Goal: Task Accomplishment & Management: Manage account settings

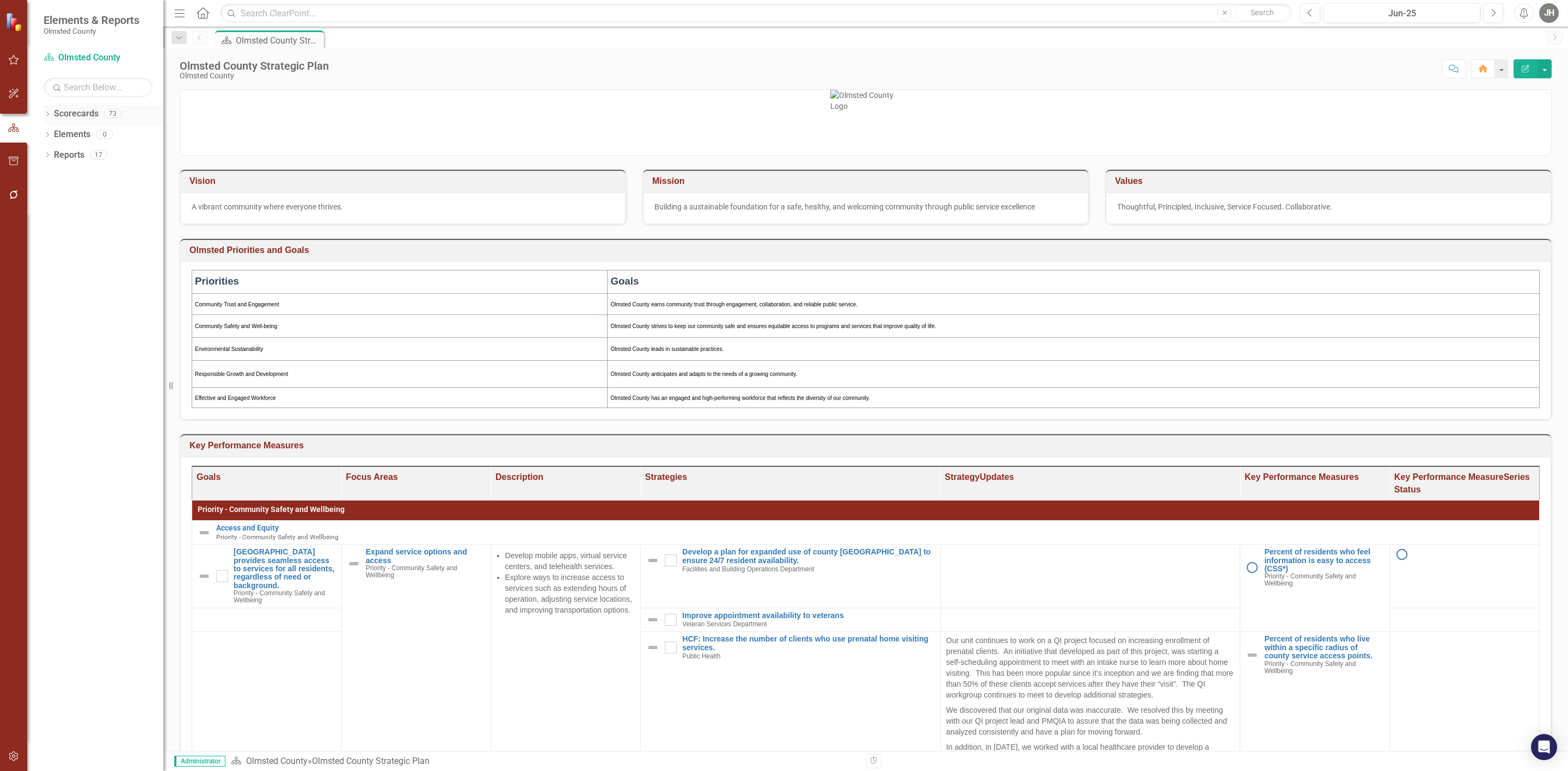
click at [61, 113] on link "Scorecards" at bounding box center [77, 114] width 45 height 12
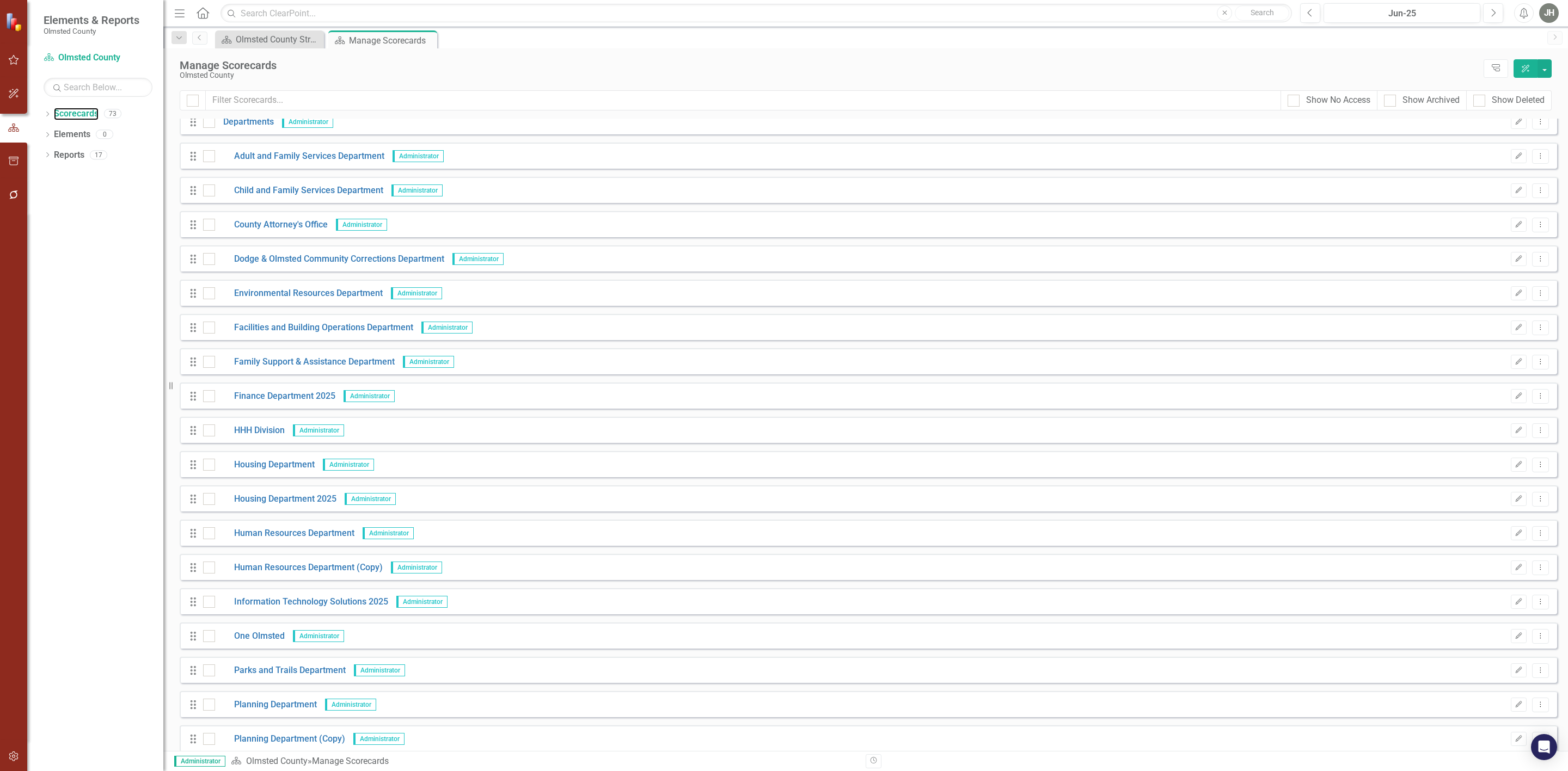
scroll to position [653, 0]
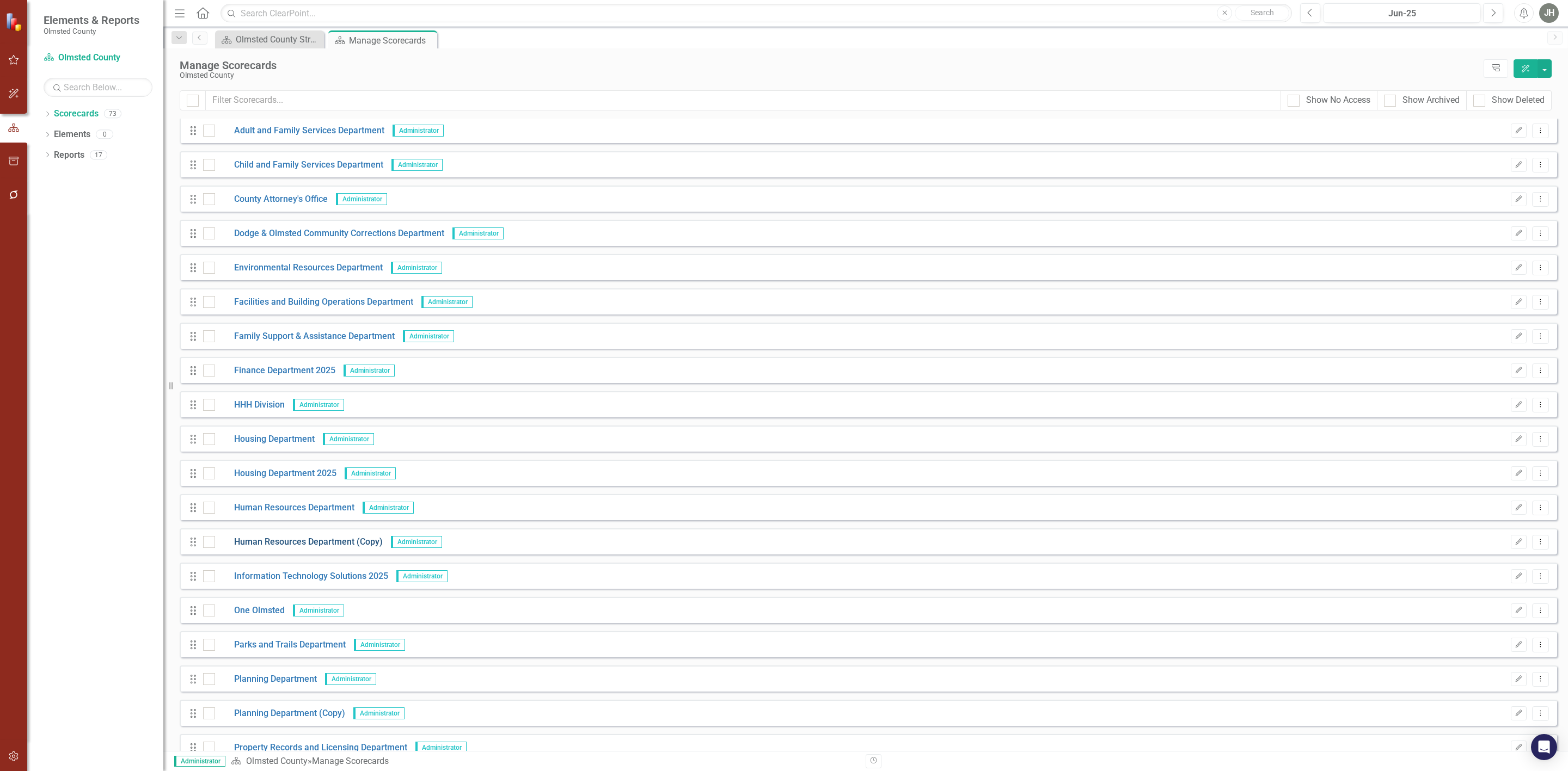
click at [347, 541] on link "Human Resources Department (Copy)" at bounding box center [299, 542] width 168 height 12
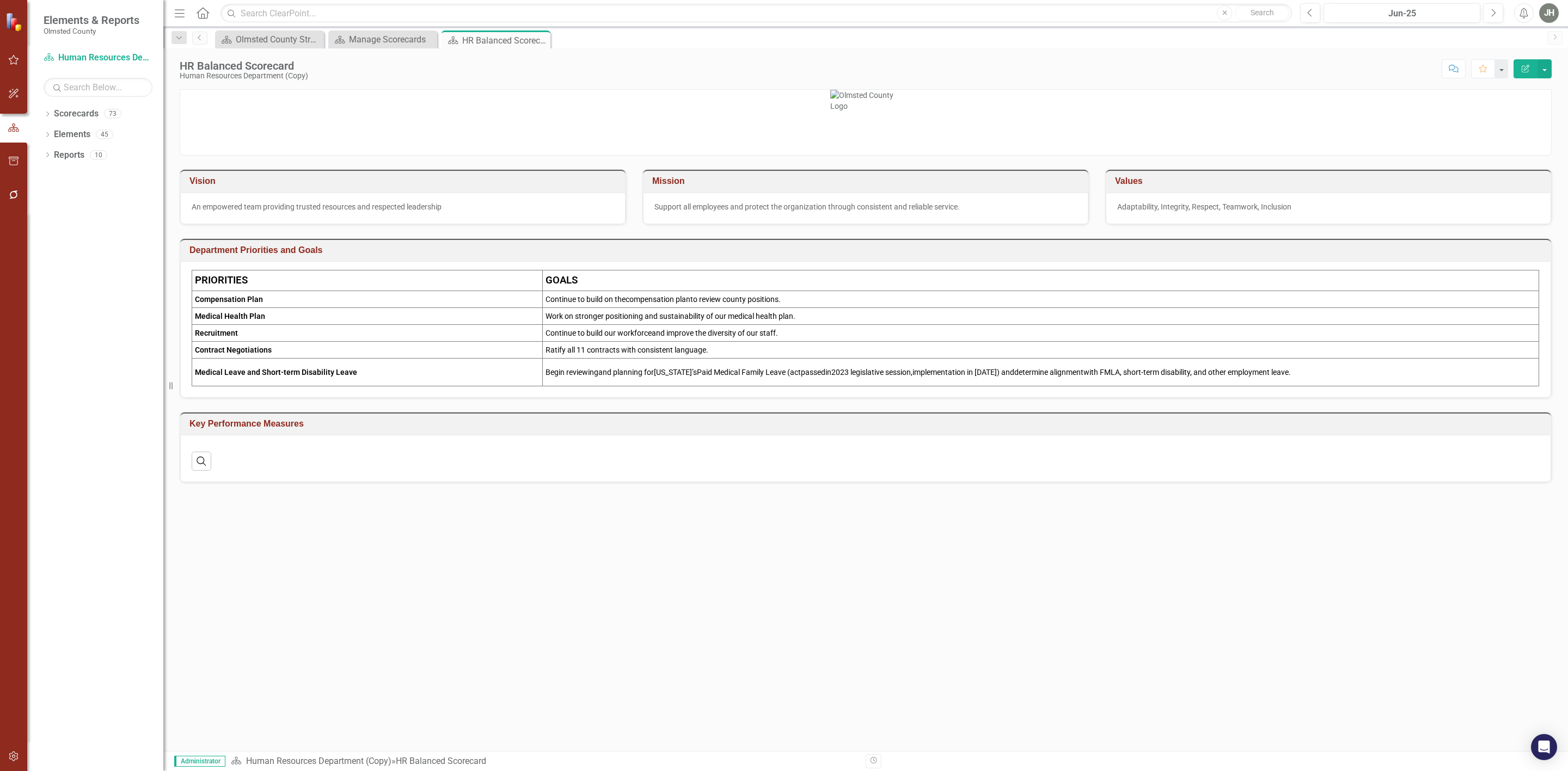
click at [1523, 69] on icon "Edit Report" at bounding box center [1525, 69] width 10 height 8
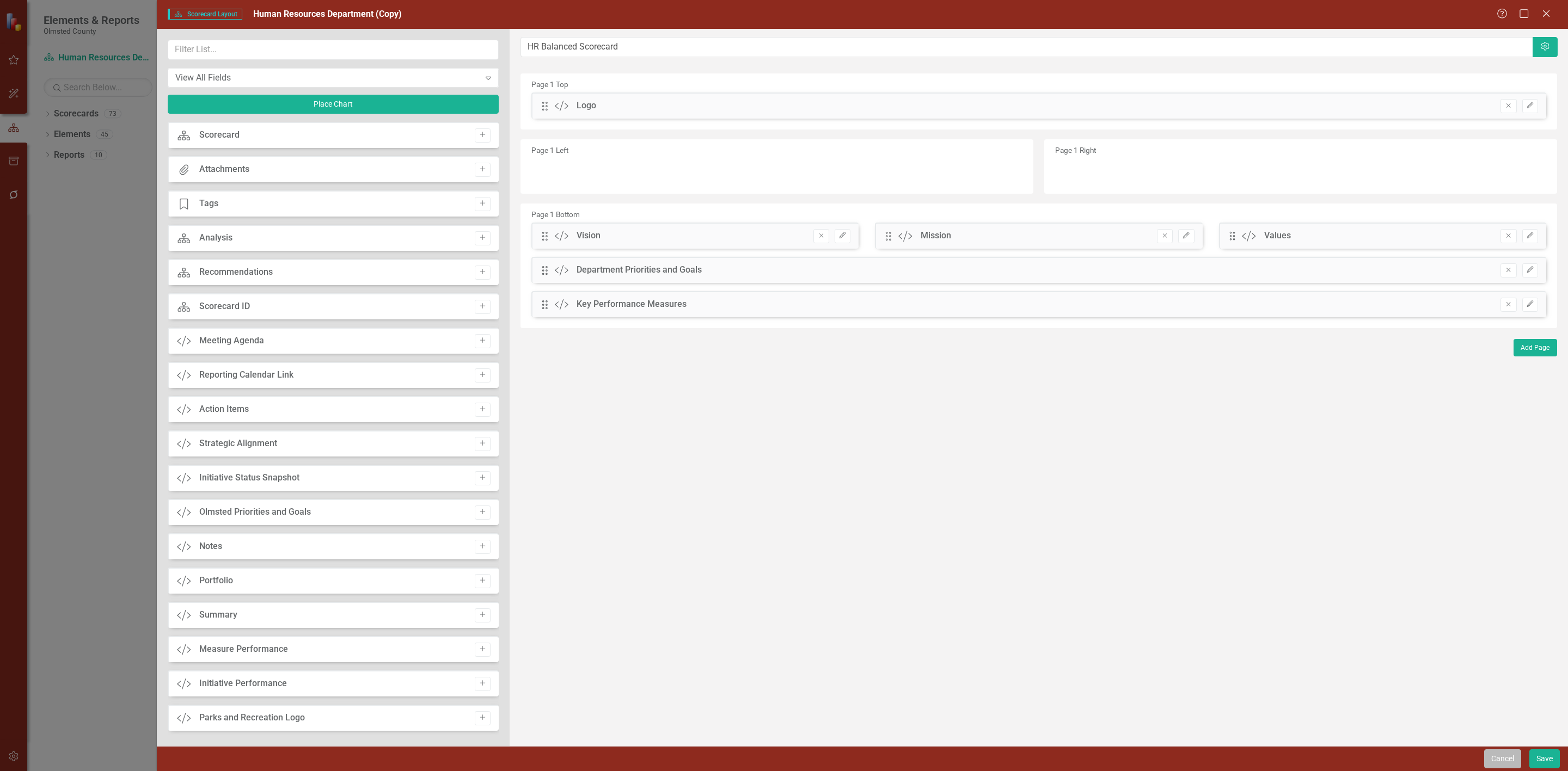
click at [1491, 755] on button "Cancel" at bounding box center [1503, 759] width 37 height 19
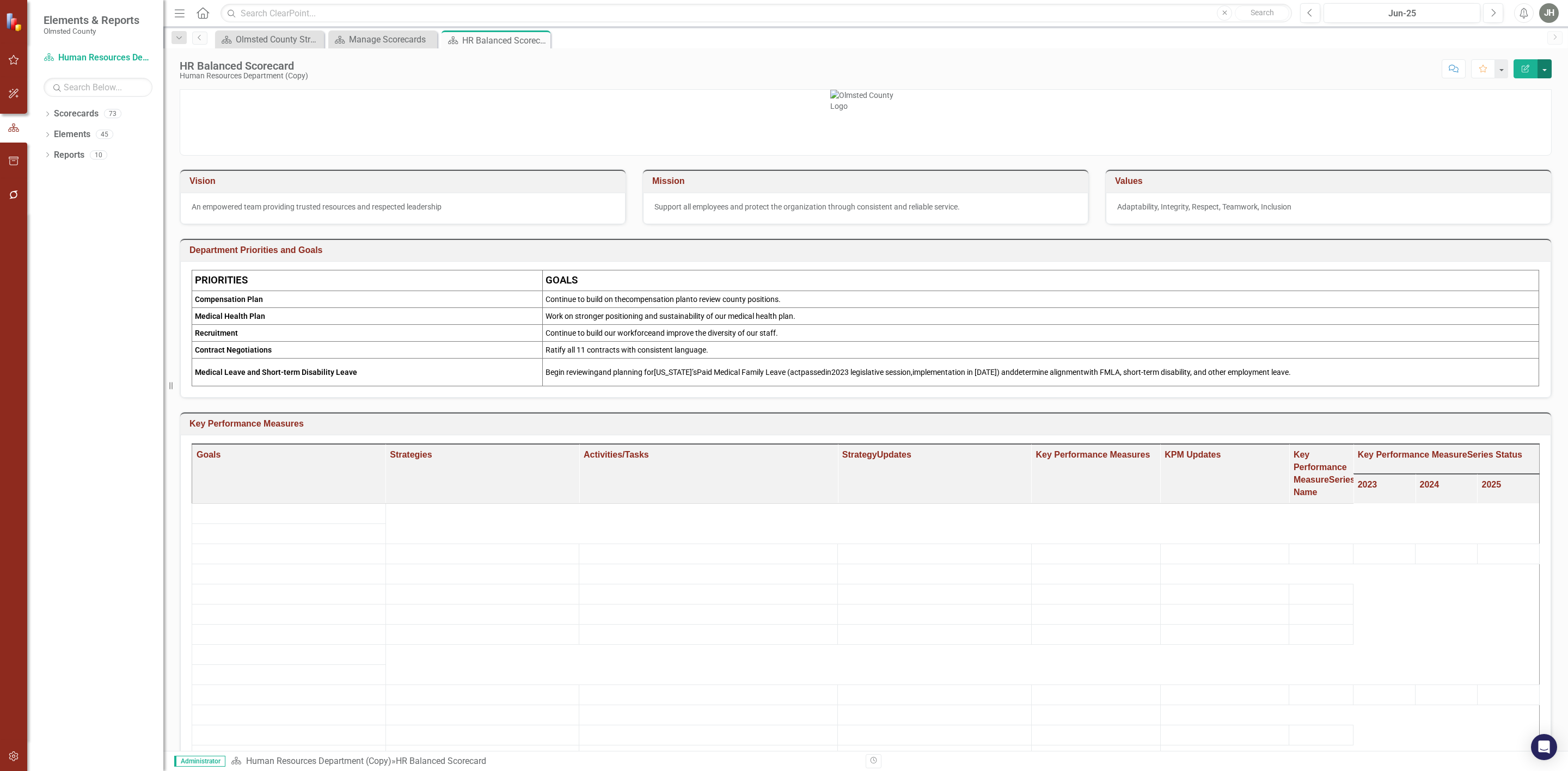
click at [1547, 67] on button "button" at bounding box center [1545, 69] width 14 height 19
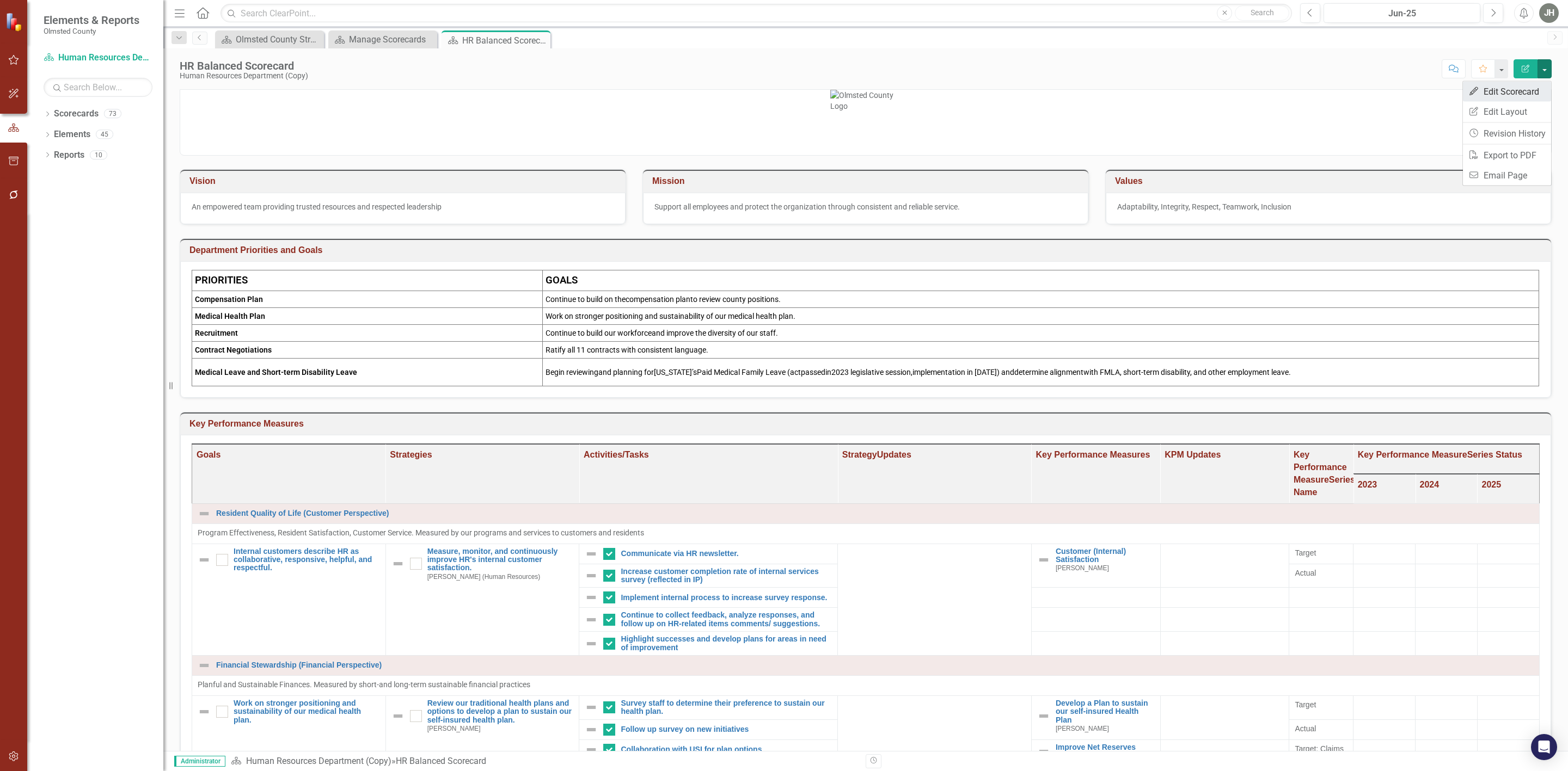
click at [1518, 92] on link "Edit Edit Scorecard" at bounding box center [1507, 92] width 88 height 20
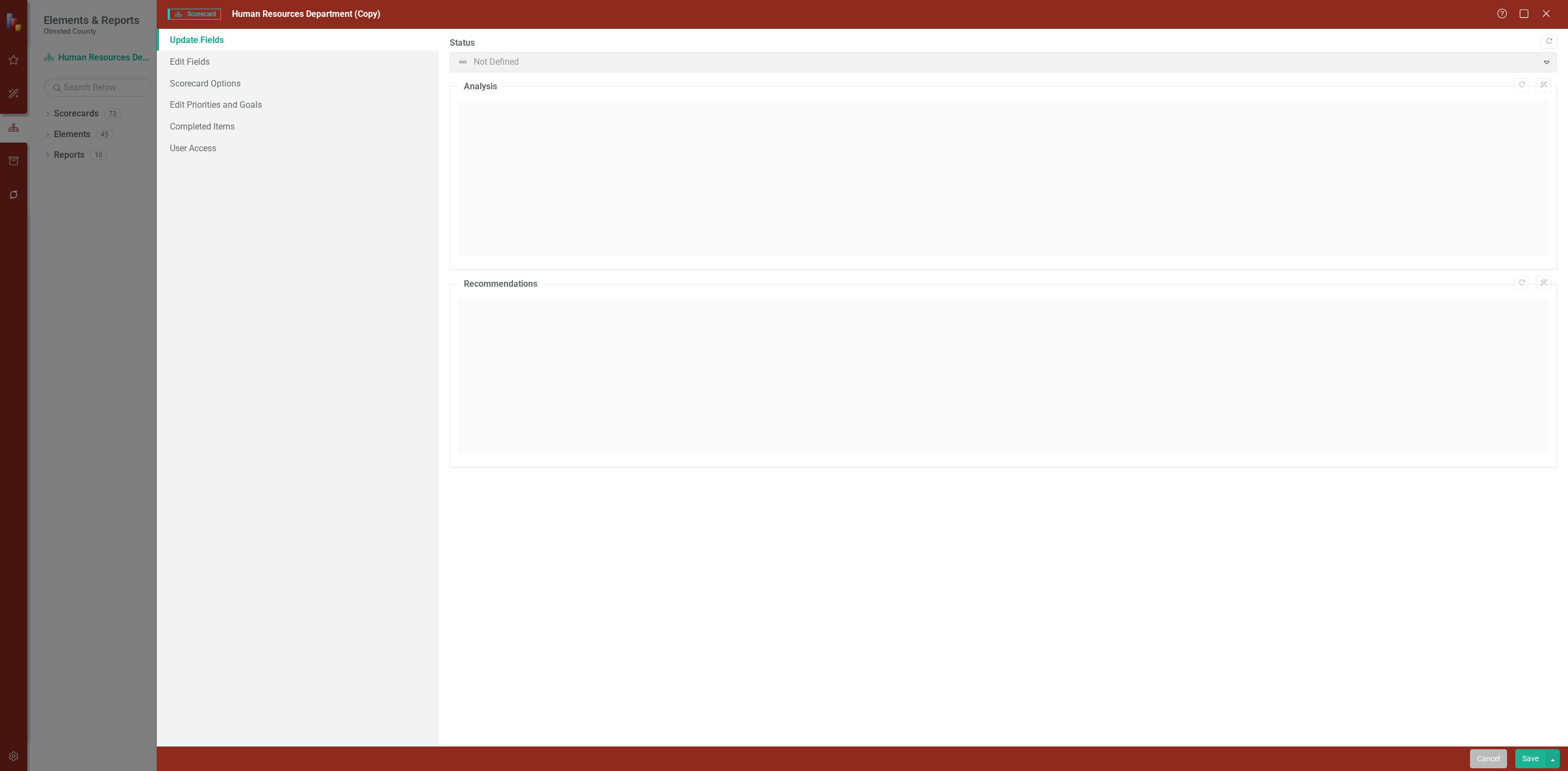
click at [1488, 752] on button "Cancel" at bounding box center [1489, 759] width 37 height 19
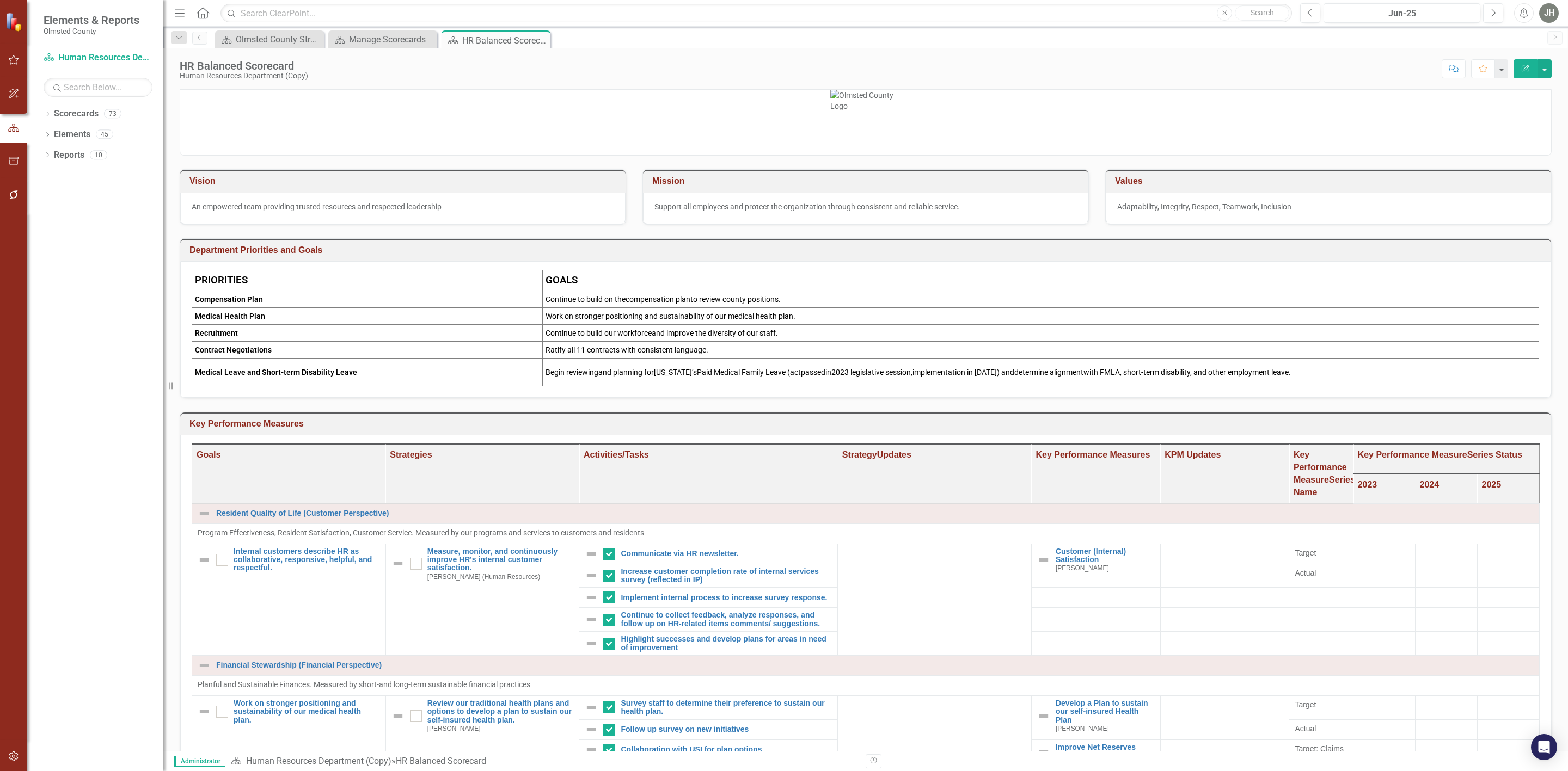
click at [1379, 429] on h3 "Key Performance Measures" at bounding box center [867, 424] width 1356 height 10
click at [1546, 435] on td at bounding box center [1546, 425] width 0 height 18
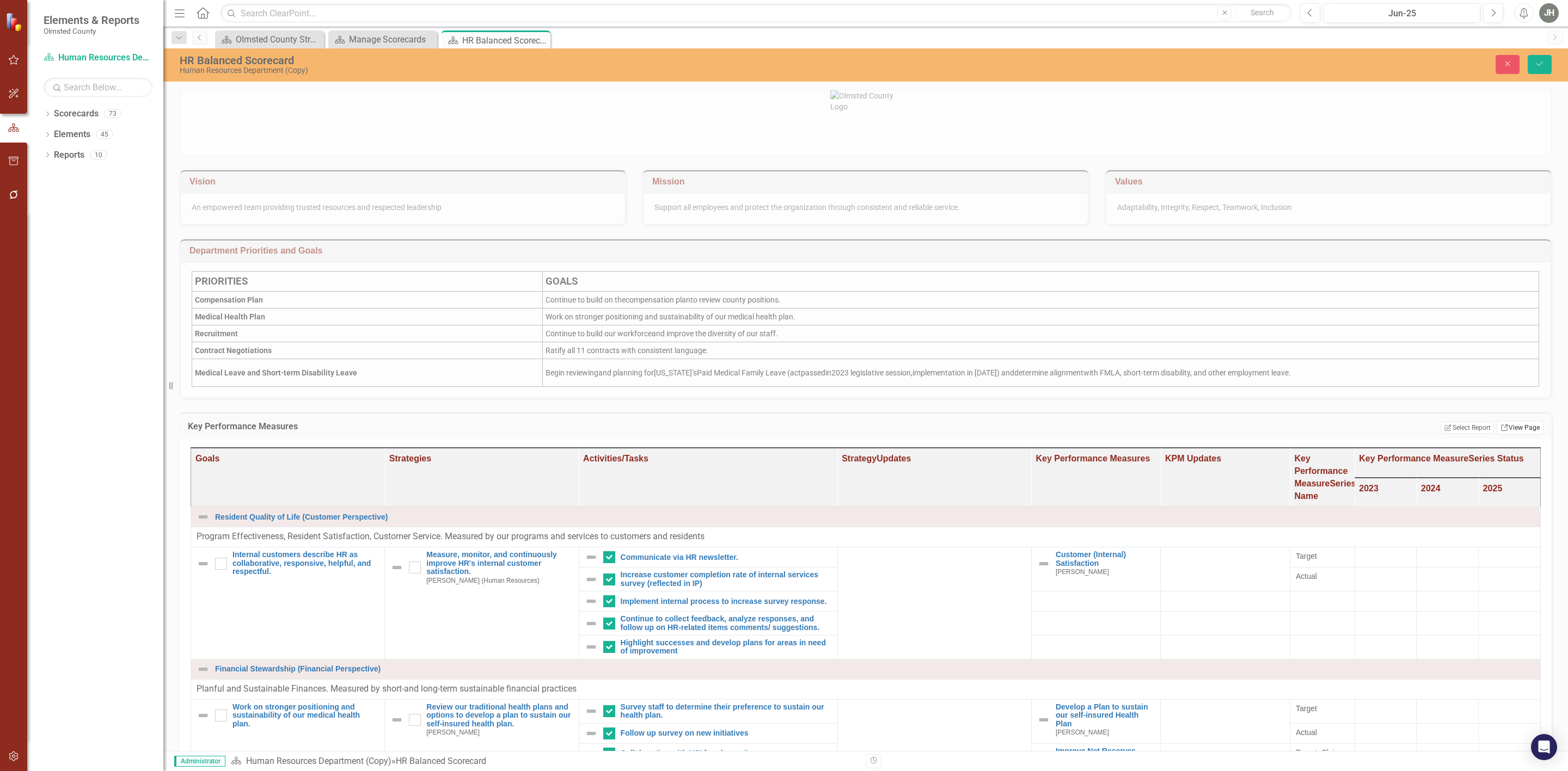
click at [1501, 428] on link "Link View Page" at bounding box center [1520, 428] width 47 height 14
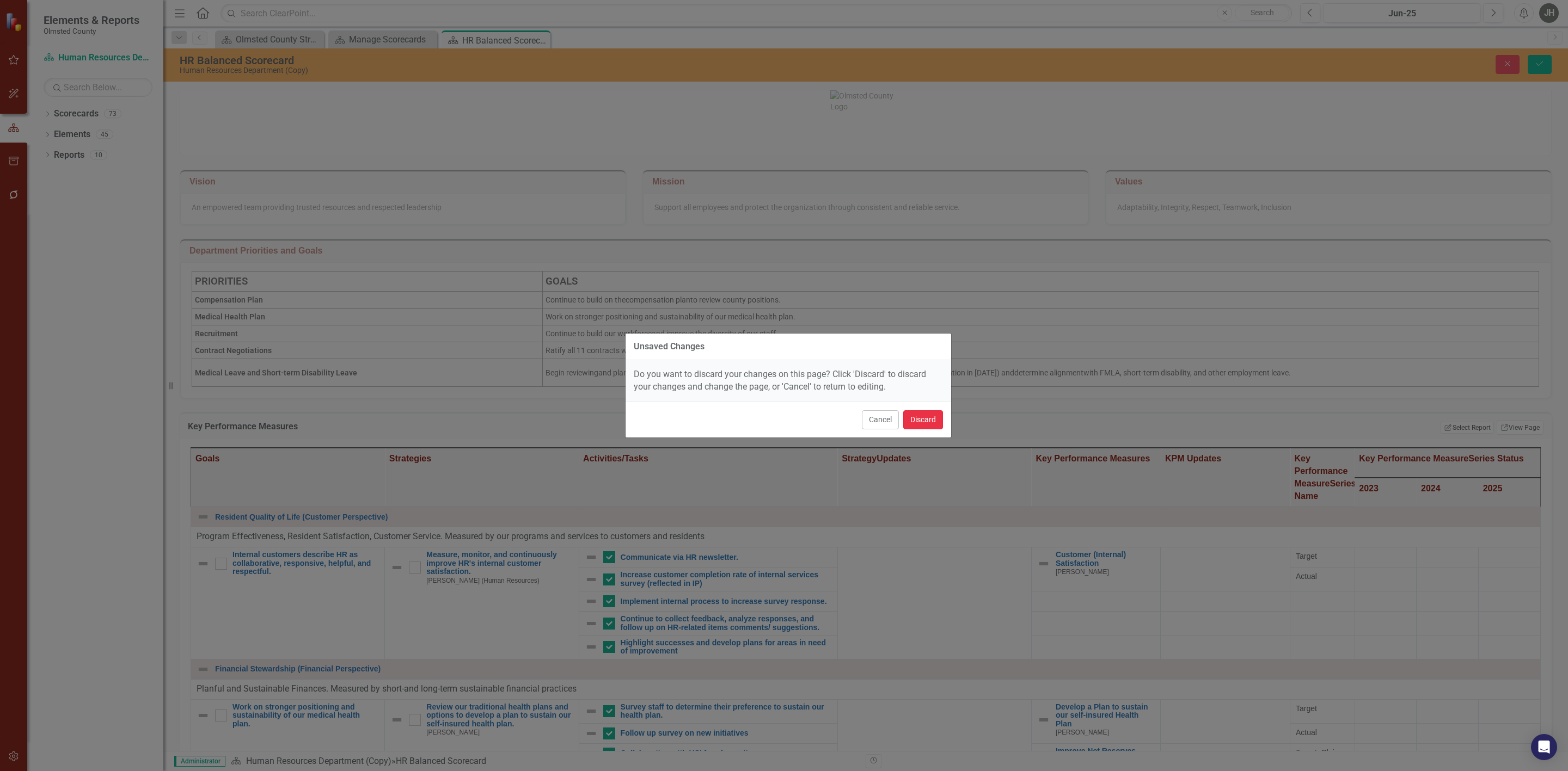
click at [910, 420] on button "Discard" at bounding box center [923, 420] width 39 height 19
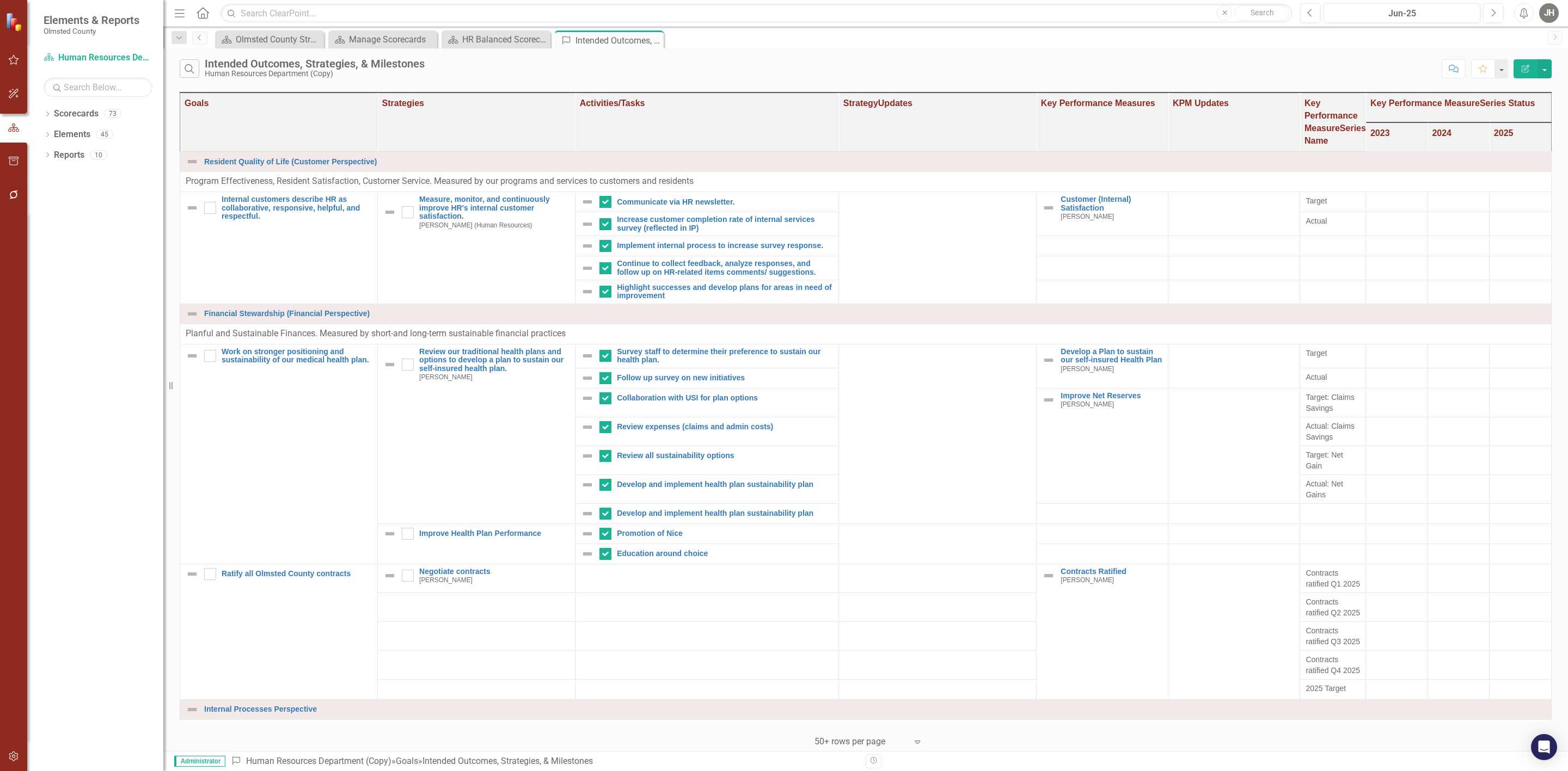
click at [1523, 69] on icon "button" at bounding box center [1525, 69] width 8 height 8
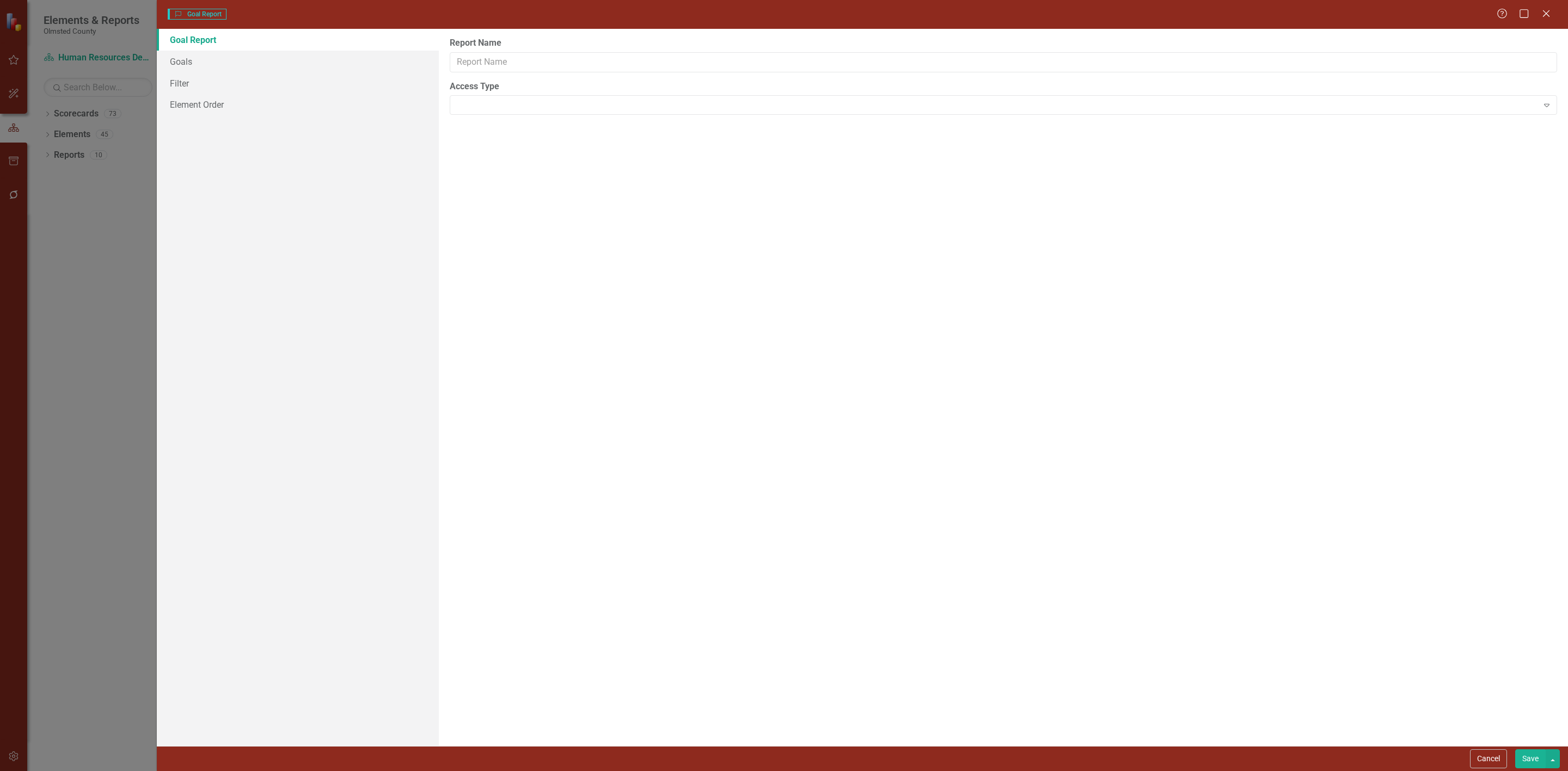
type input "Intended Outcomes, Strategies, & Milestones"
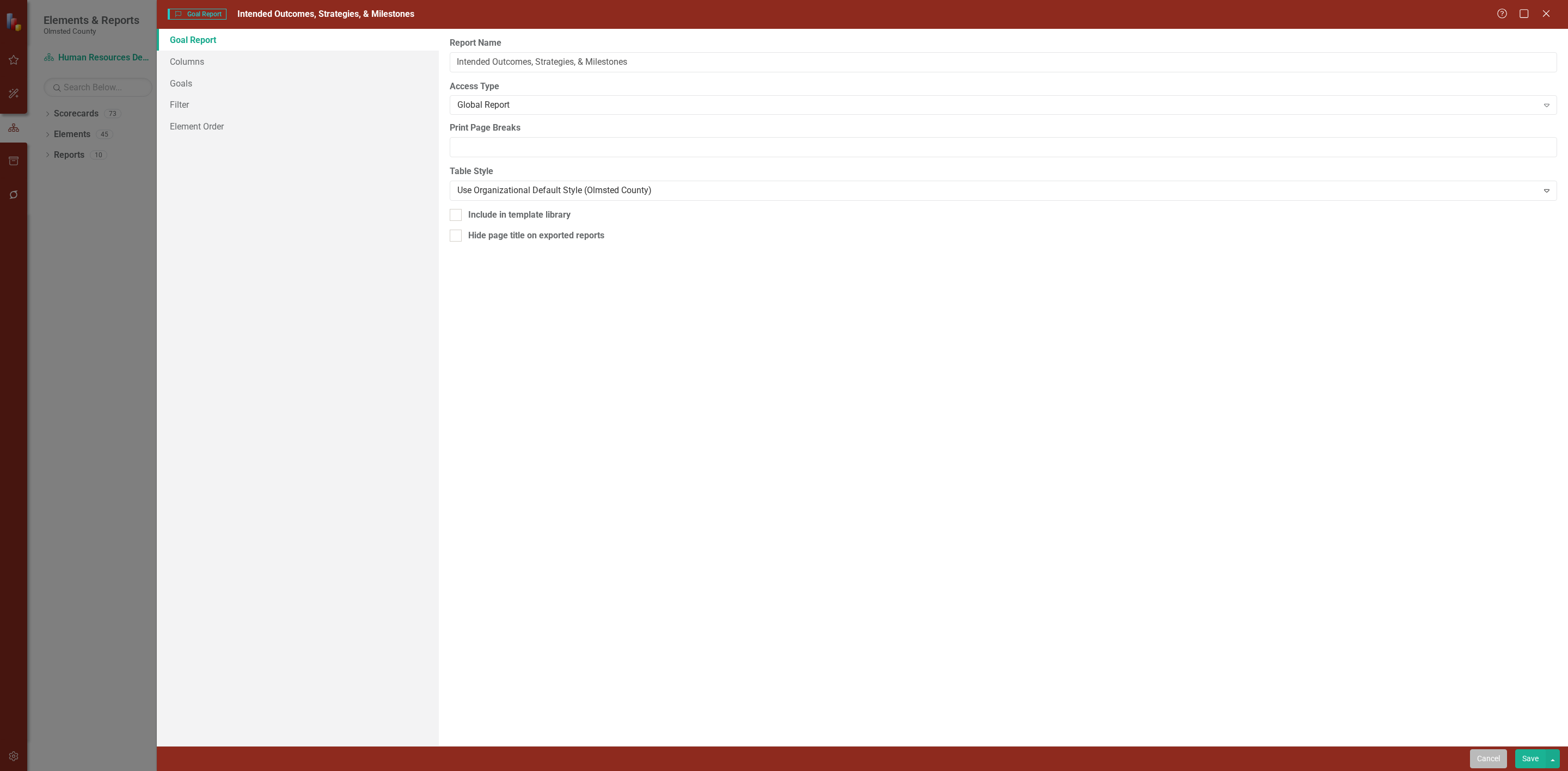
click at [1477, 758] on button "Cancel" at bounding box center [1489, 759] width 37 height 19
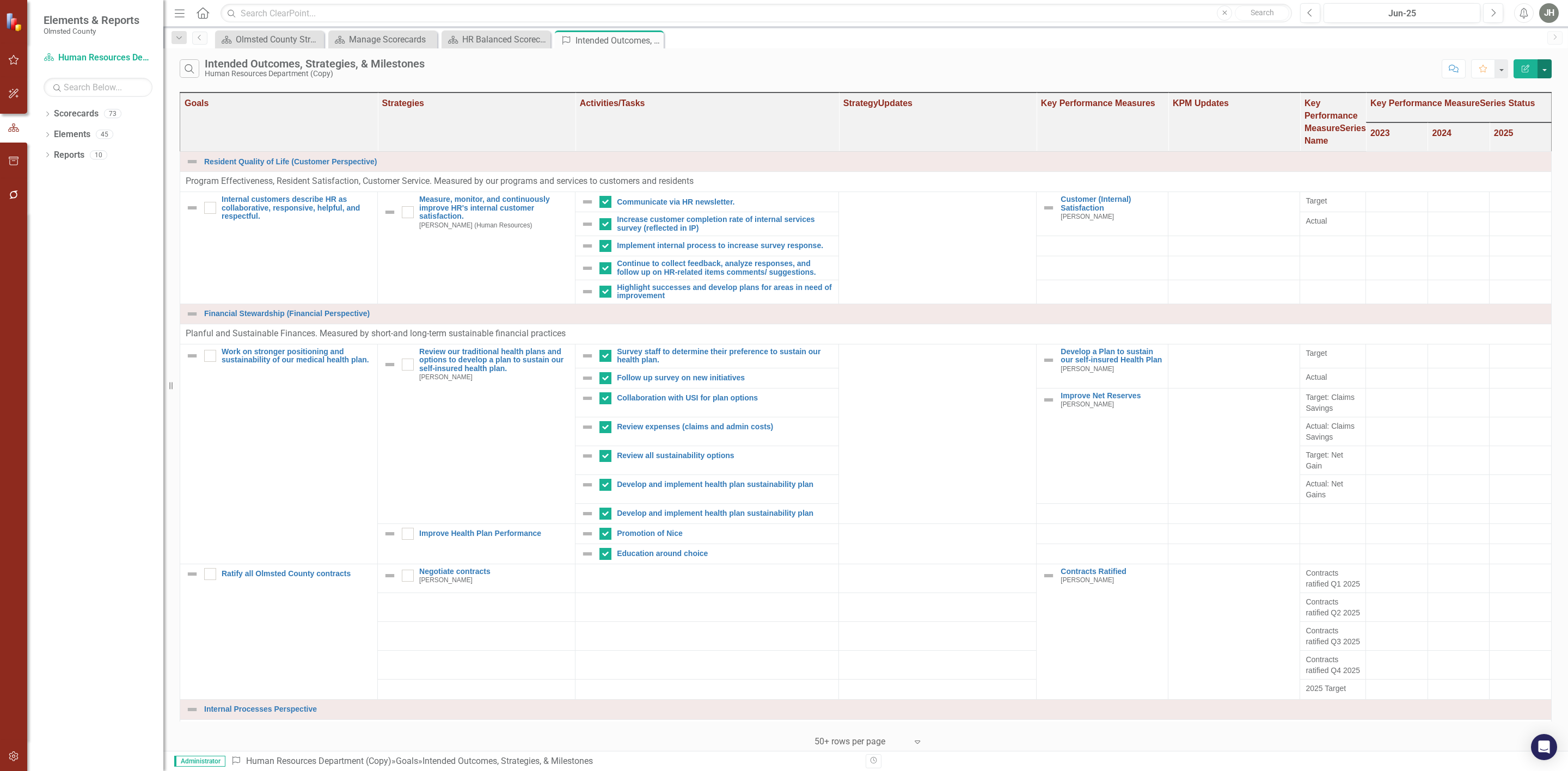
click at [1546, 69] on button "button" at bounding box center [1545, 69] width 14 height 19
click at [654, 38] on icon "Close" at bounding box center [654, 39] width 11 height 9
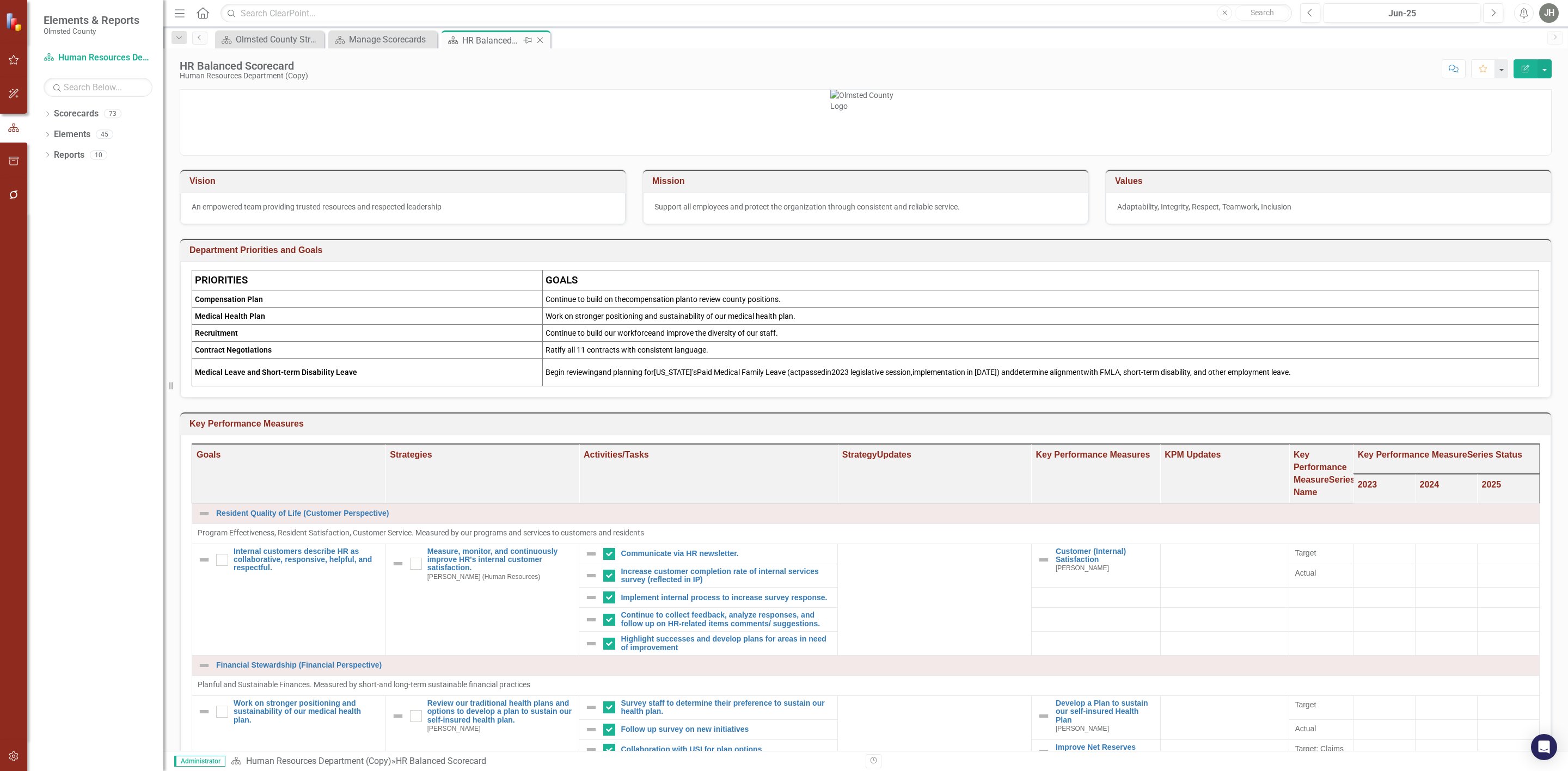
click at [542, 39] on icon at bounding box center [541, 41] width 6 height 6
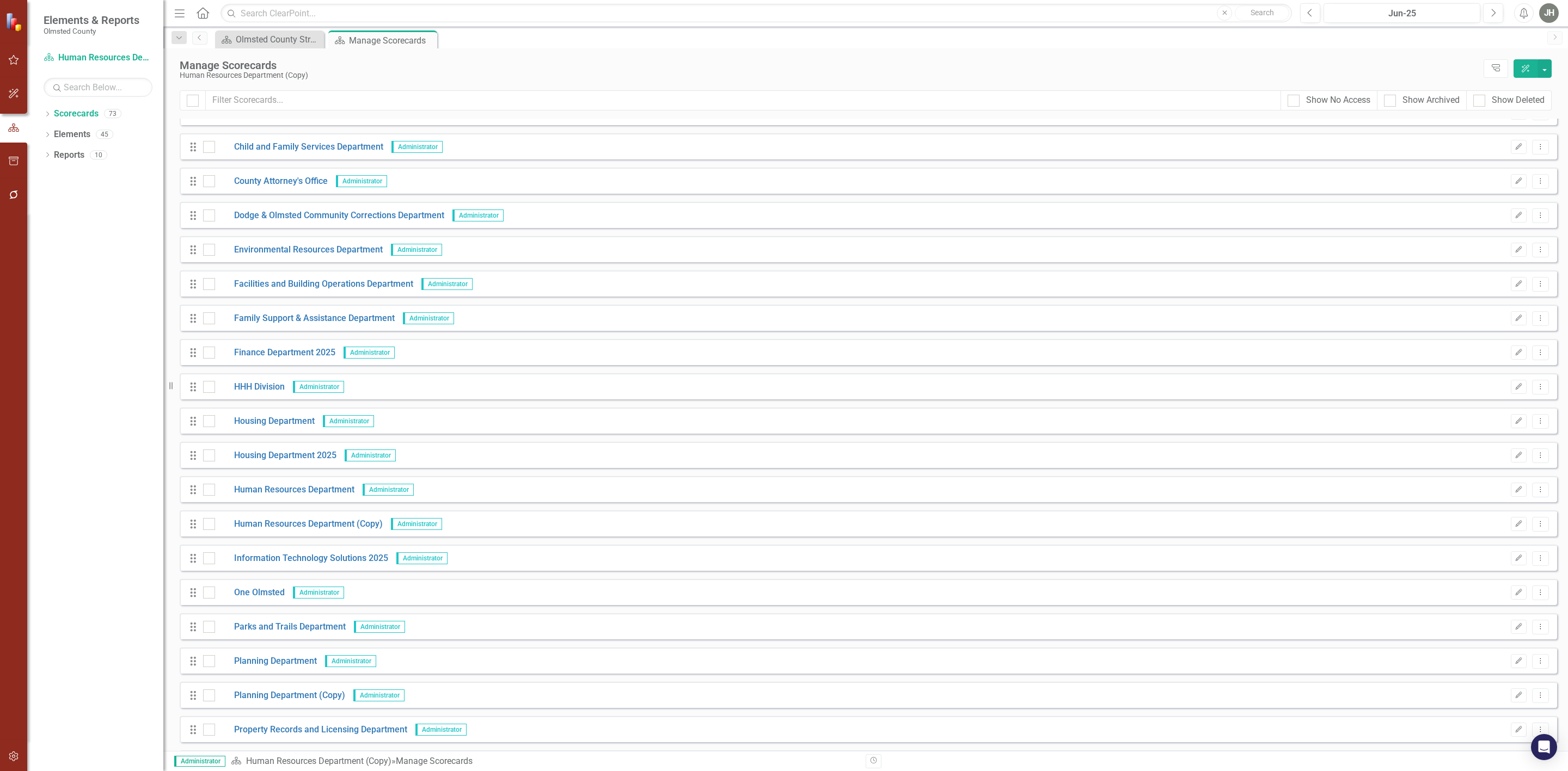
scroll to position [762, 0]
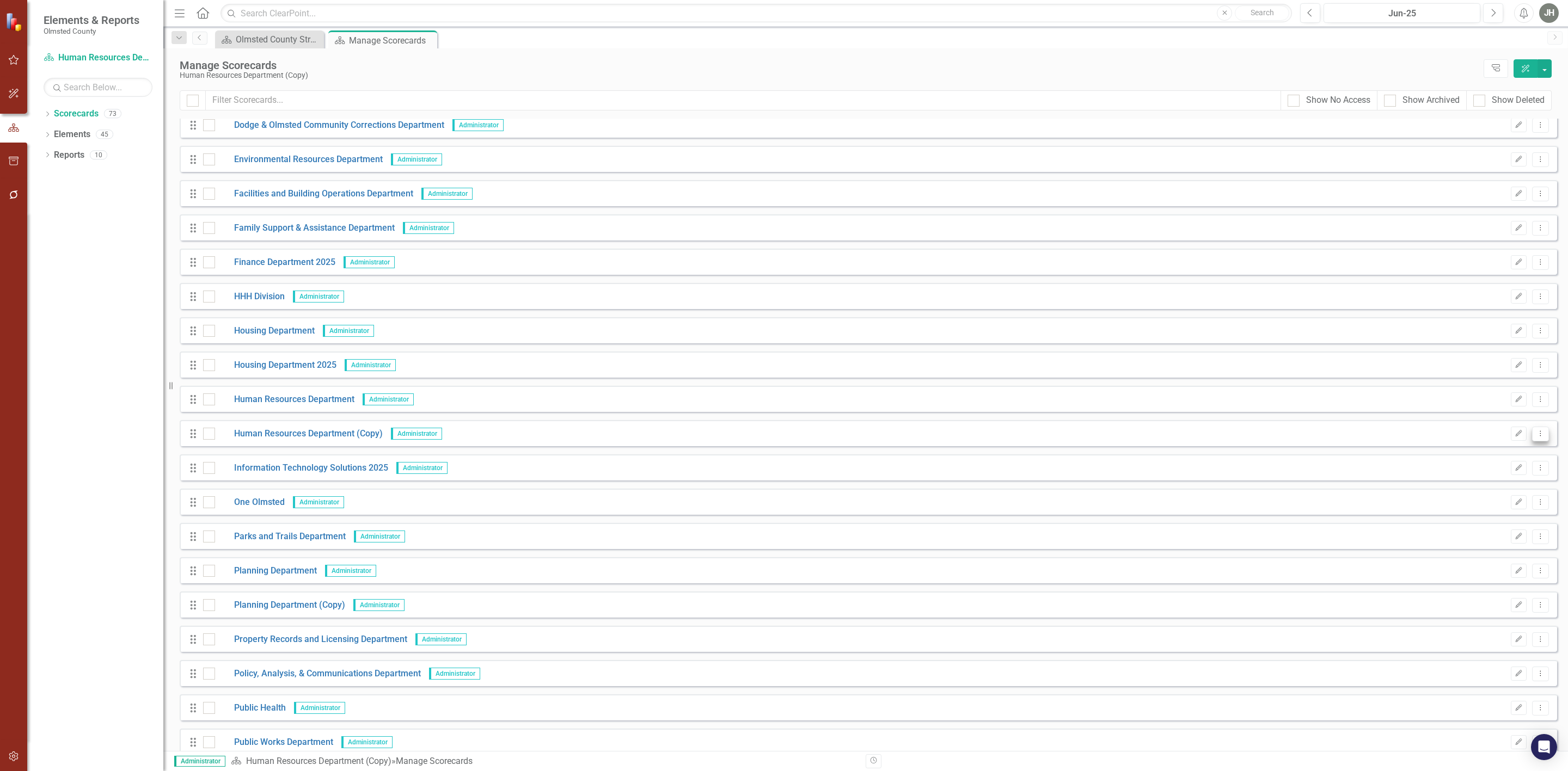
click at [1540, 436] on button "Dropdown Menu" at bounding box center [1541, 434] width 17 height 15
click at [1485, 471] on link "Copy Duplicate Scorecard" at bounding box center [1481, 475] width 121 height 20
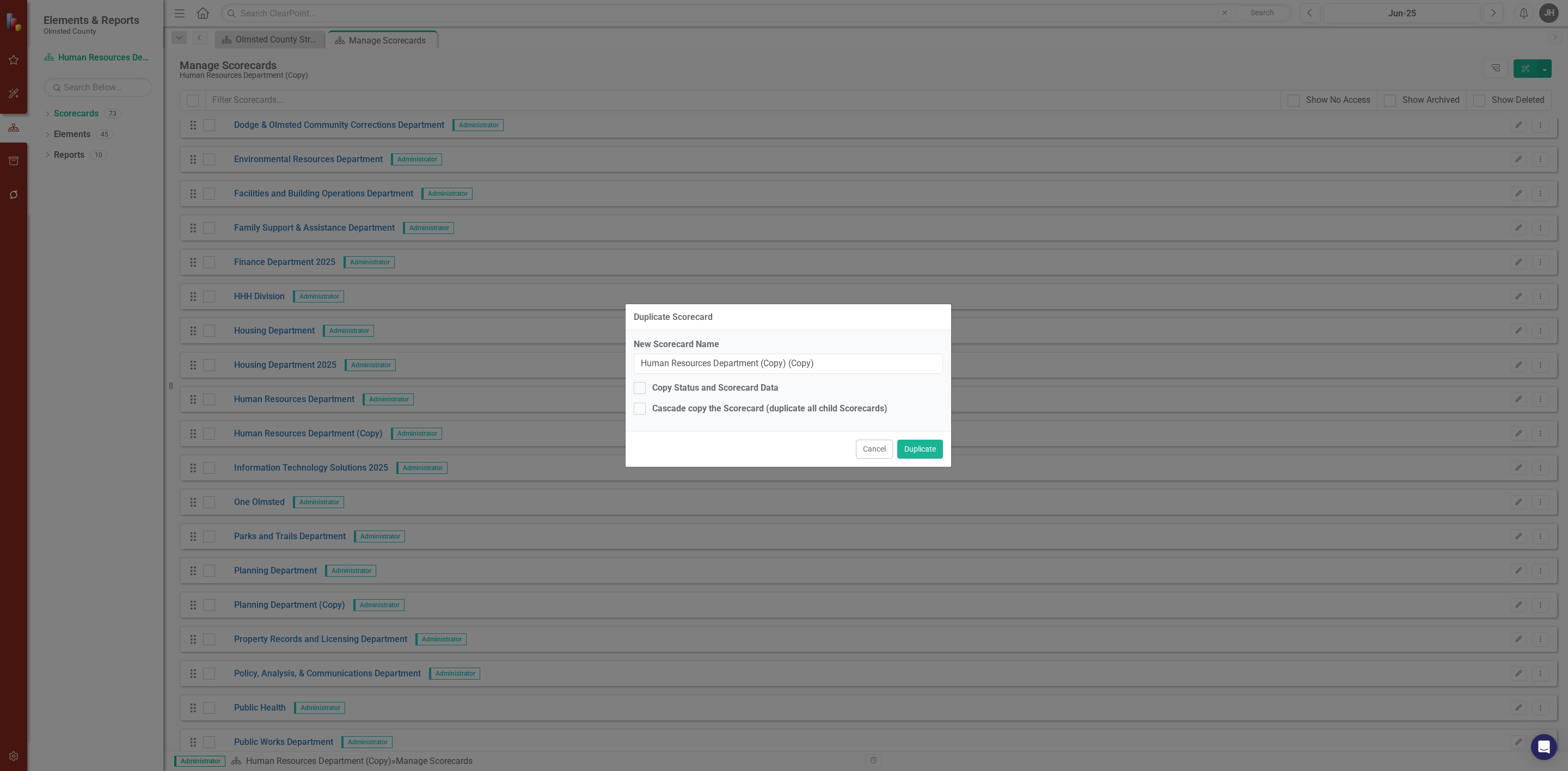
drag, startPoint x: 859, startPoint y: 455, endPoint x: 906, endPoint y: 438, distance: 50.0
click at [863, 455] on button "Cancel" at bounding box center [875, 449] width 37 height 19
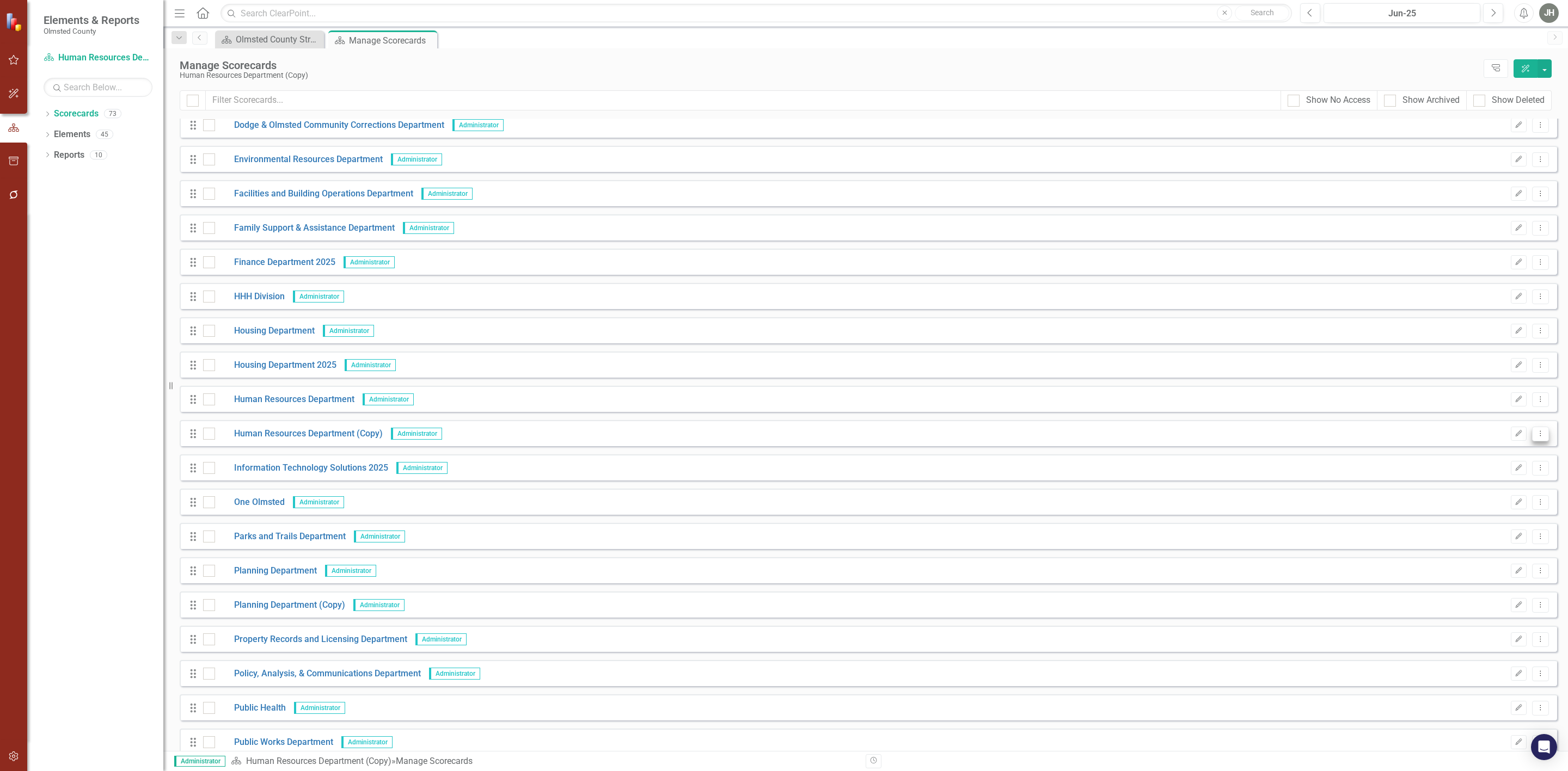
click at [1536, 437] on icon "Dropdown Menu" at bounding box center [1541, 433] width 9 height 7
click at [207, 469] on input "checkbox" at bounding box center [207, 466] width 7 height 7
click at [1547, 69] on button "button" at bounding box center [1545, 69] width 14 height 19
click at [1466, 170] on link "Trash Delete Multiple" at bounding box center [1495, 171] width 113 height 20
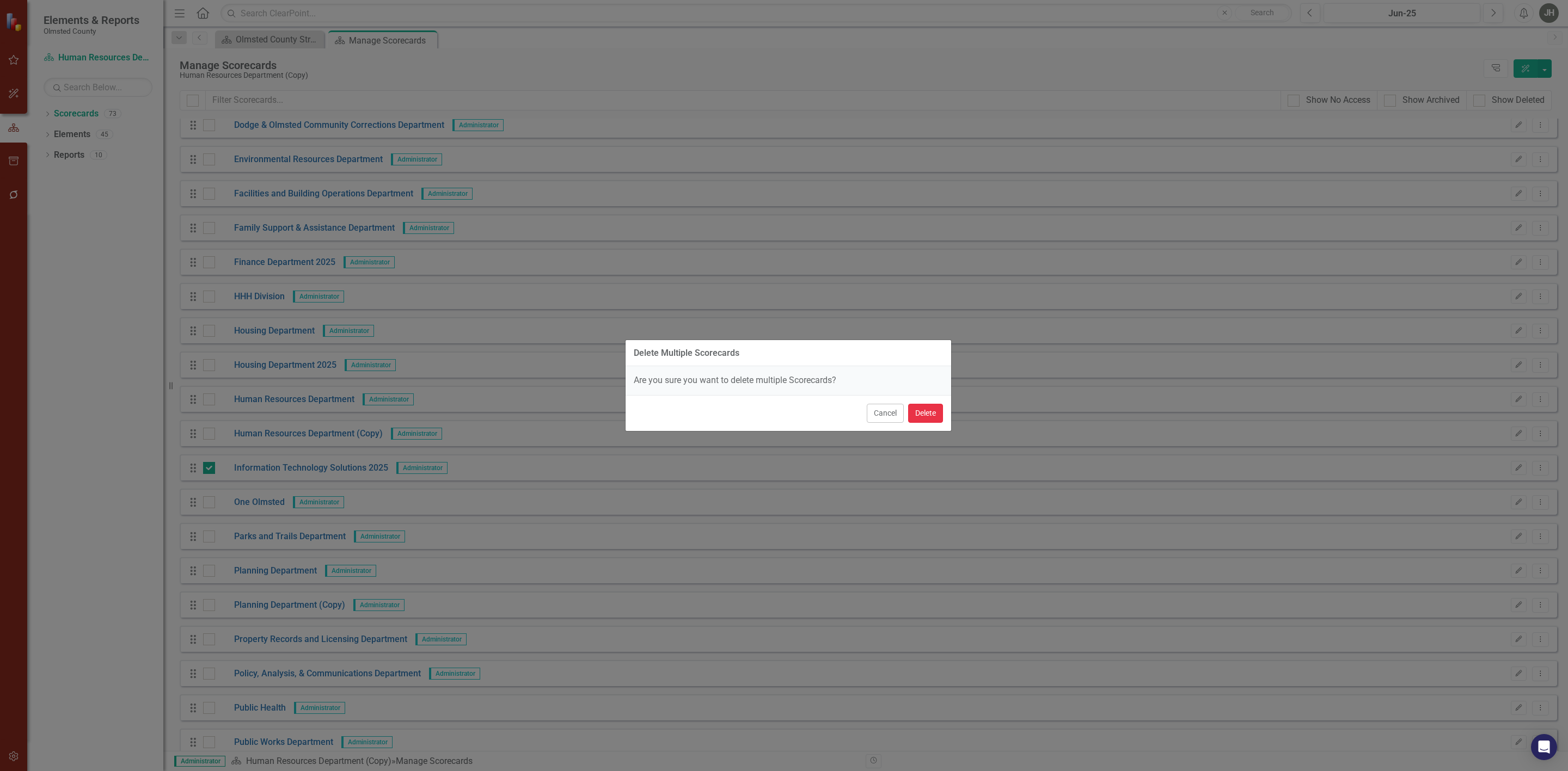
click at [930, 415] on button "Delete" at bounding box center [925, 413] width 35 height 19
checkbox input "false"
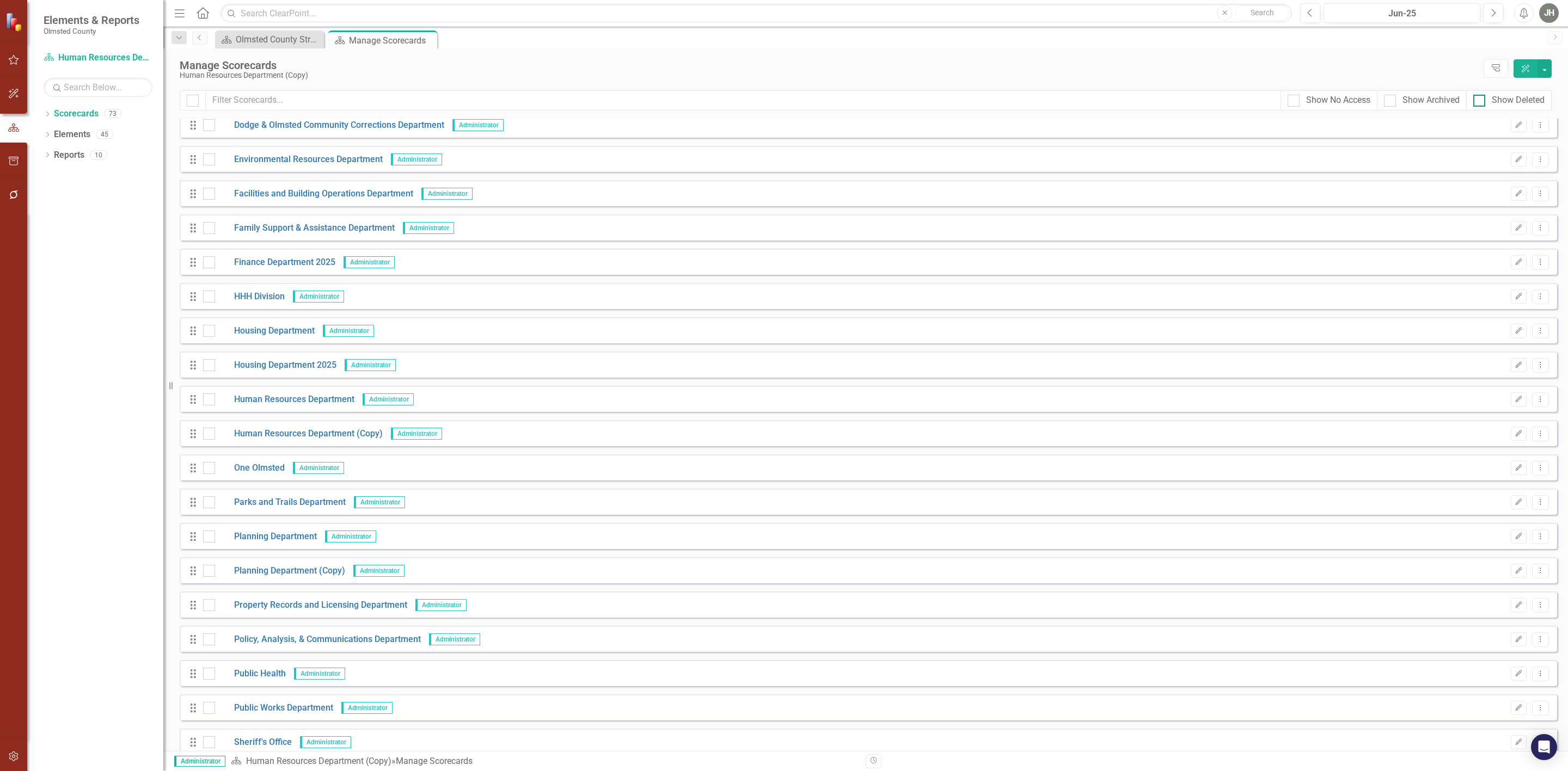
click at [1477, 101] on input "Show Deleted" at bounding box center [1477, 97] width 7 height 7
checkbox input "true"
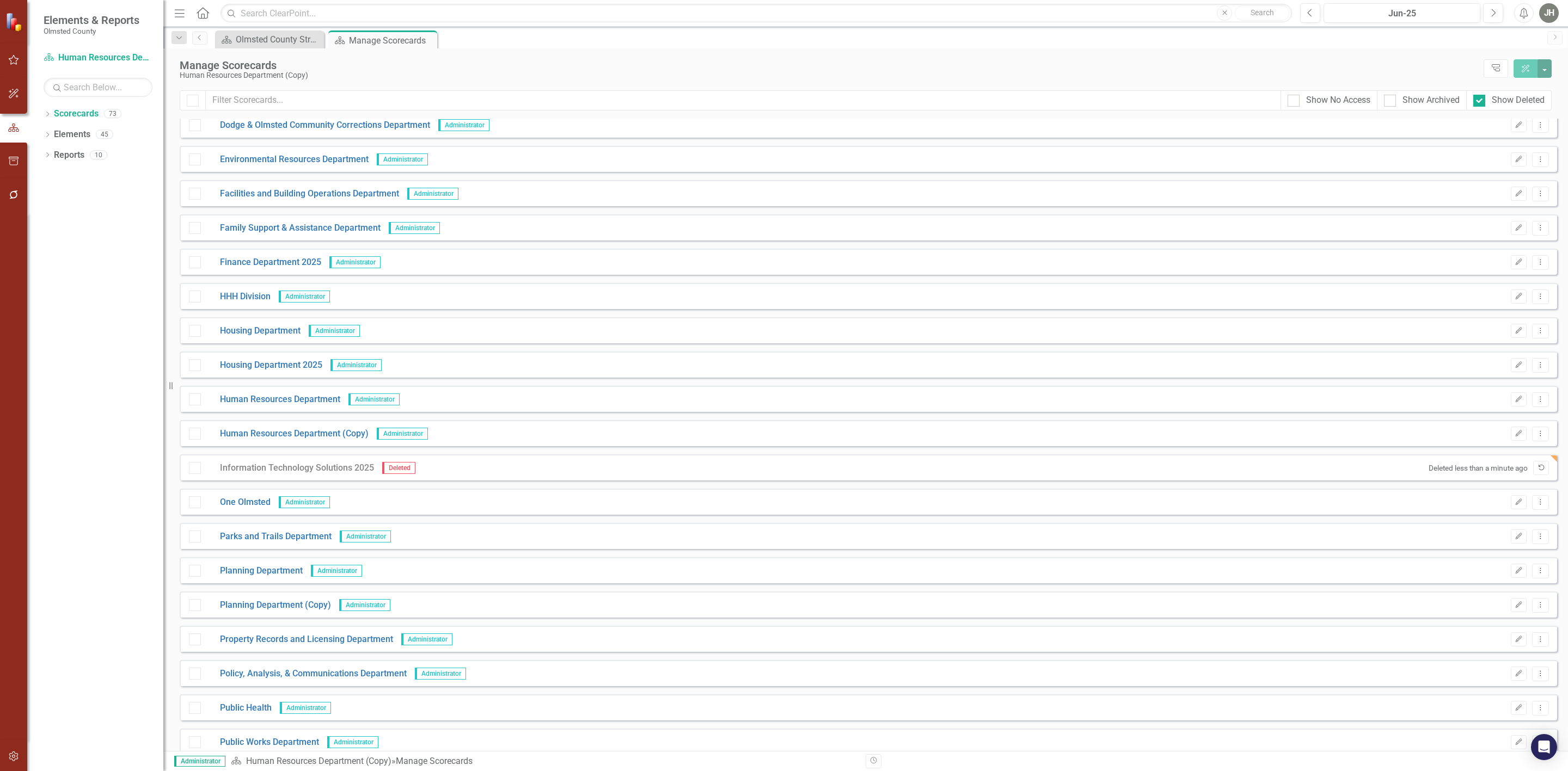
click at [1537, 469] on icon "Undelete" at bounding box center [1541, 468] width 9 height 6
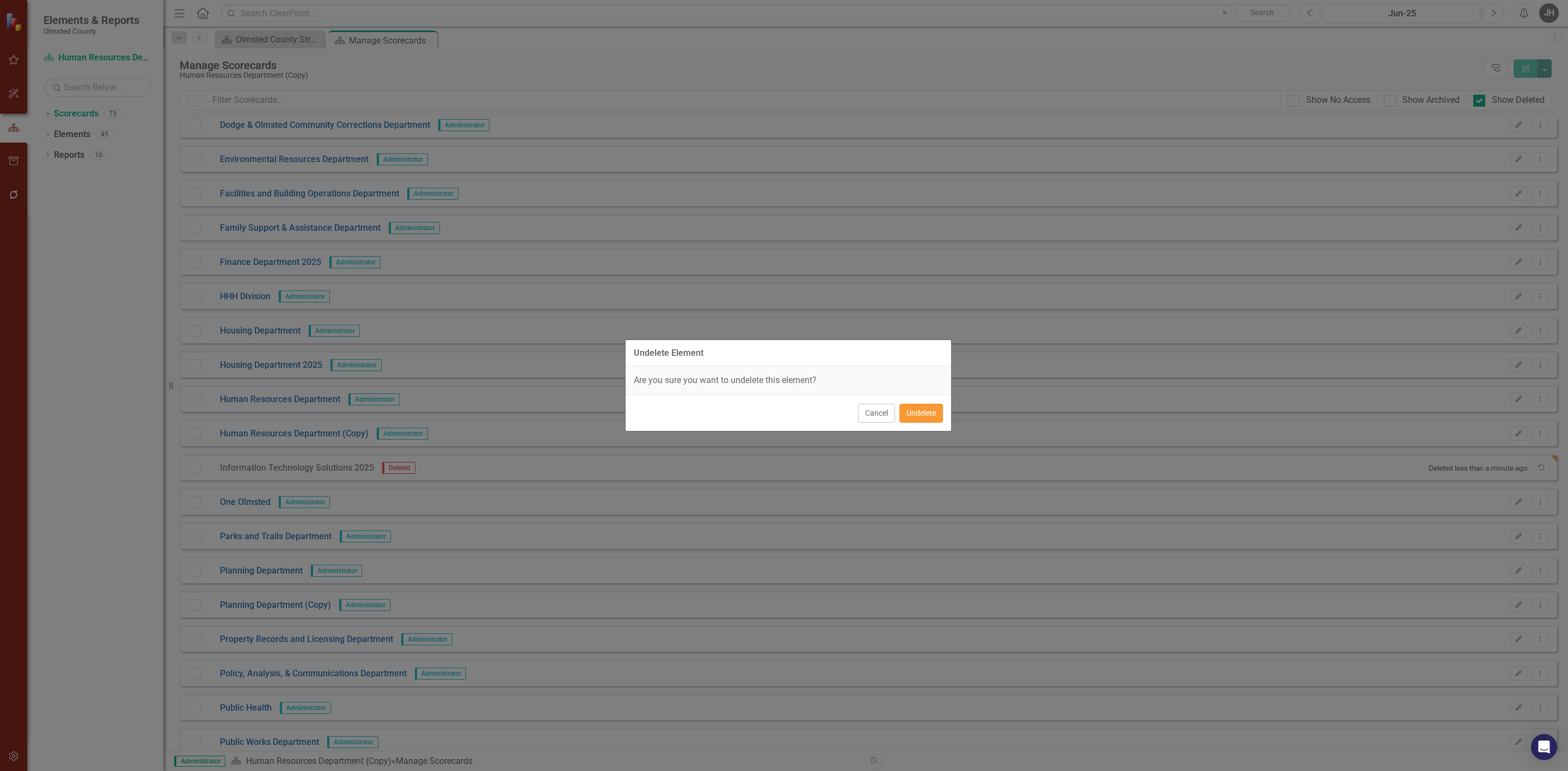
click at [918, 413] on button "Undelete" at bounding box center [921, 413] width 43 height 19
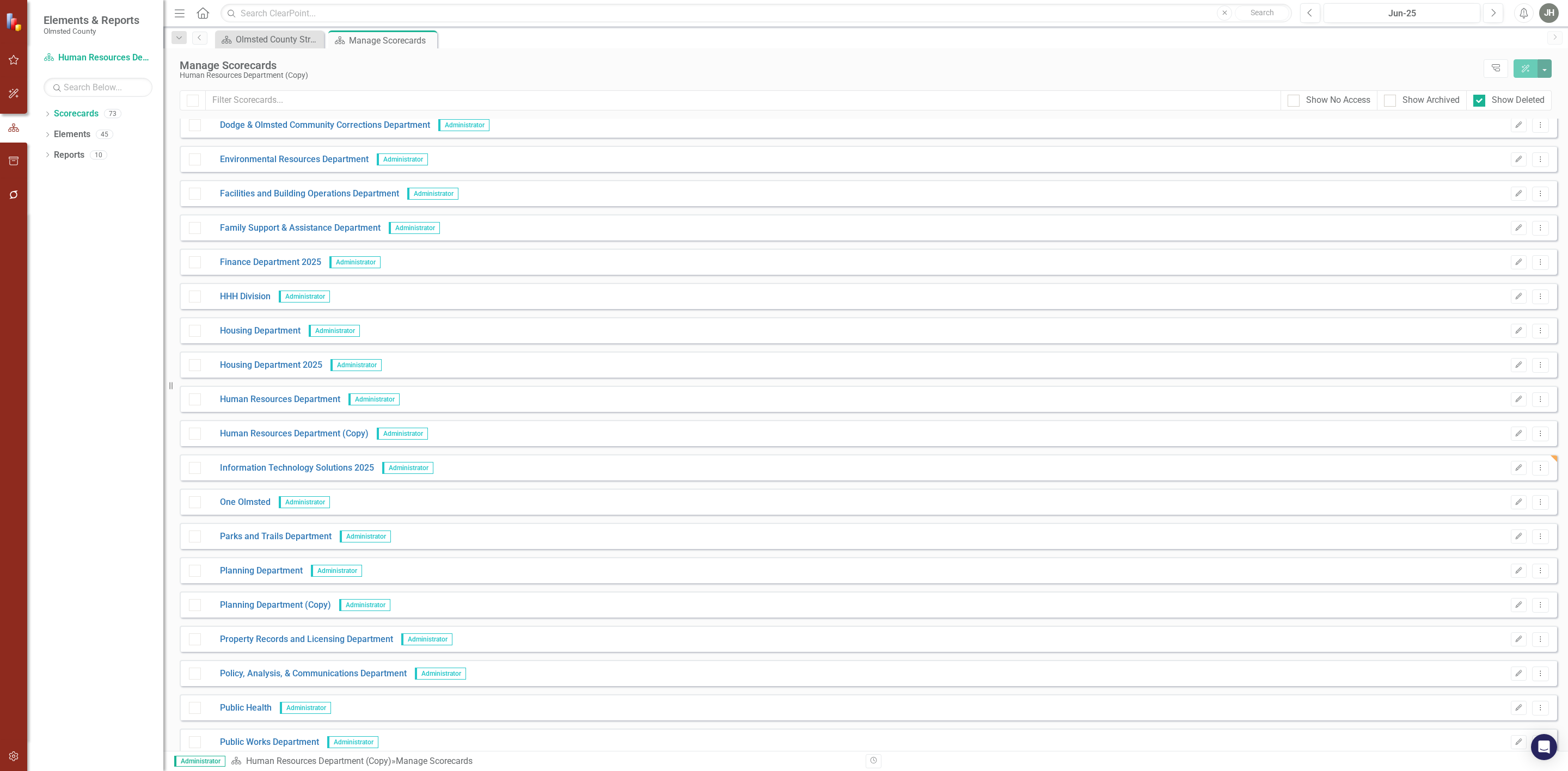
click at [196, 435] on div at bounding box center [194, 433] width 12 height 12
